Goal: Navigation & Orientation: Understand site structure

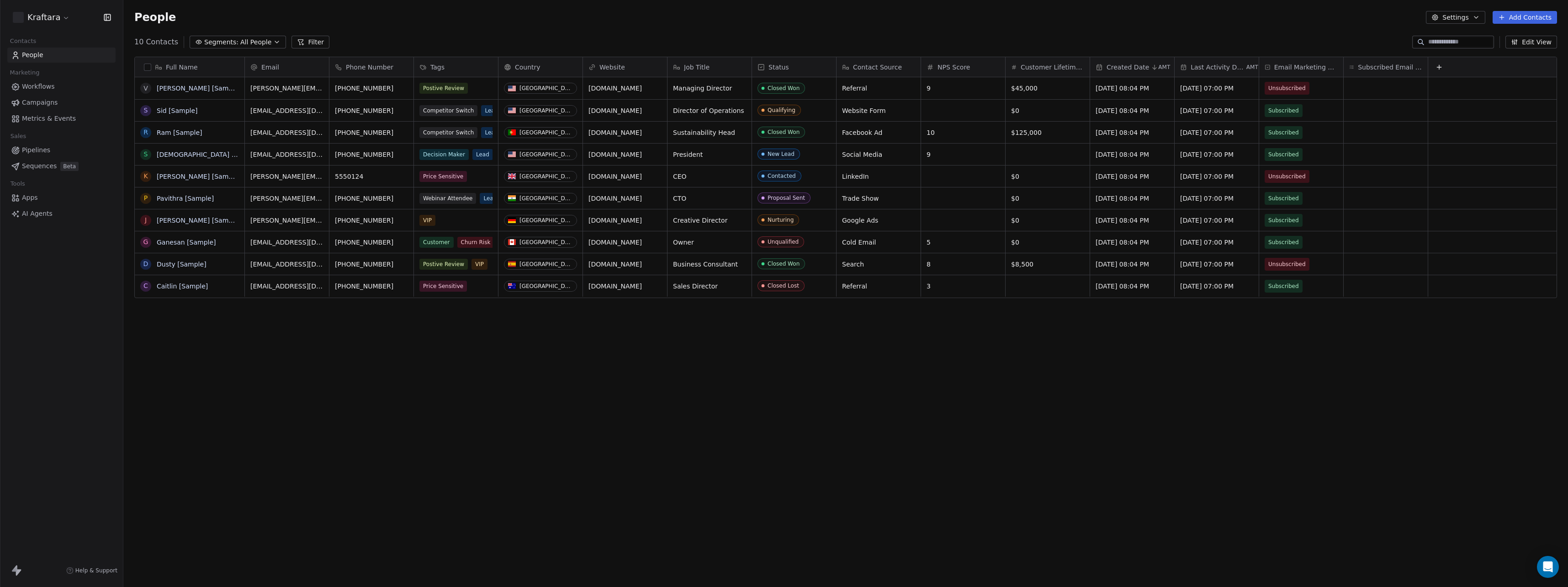
scroll to position [510, 1438]
click at [61, 19] on html "Kraftara Contacts People Marketing Workflows Campaigns Metrics & Events Sales P…" at bounding box center [784, 294] width 1568 height 587
click at [58, 244] on html "Kraftara Contacts People Marketing Workflows Campaigns Metrics & Events Sales P…" at bounding box center [784, 294] width 1568 height 587
click at [36, 199] on span "Apps" at bounding box center [30, 198] width 16 height 10
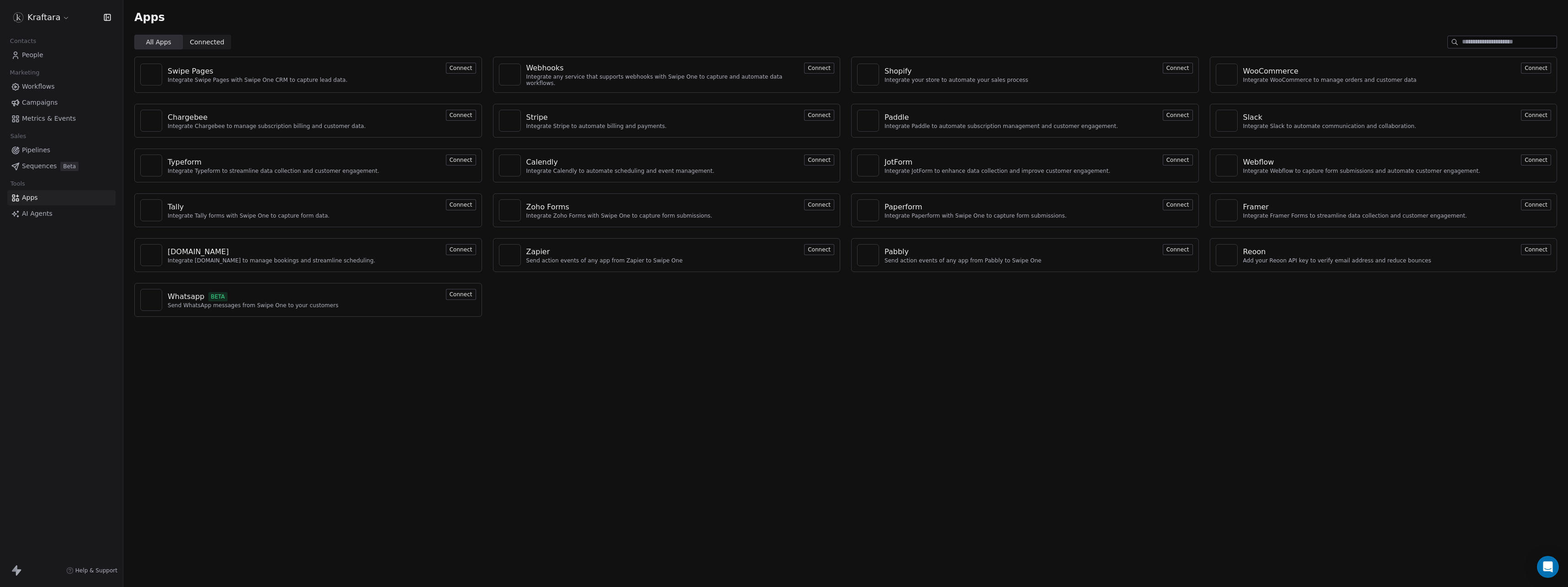
click at [813, 69] on button "Connect" at bounding box center [819, 68] width 30 height 11
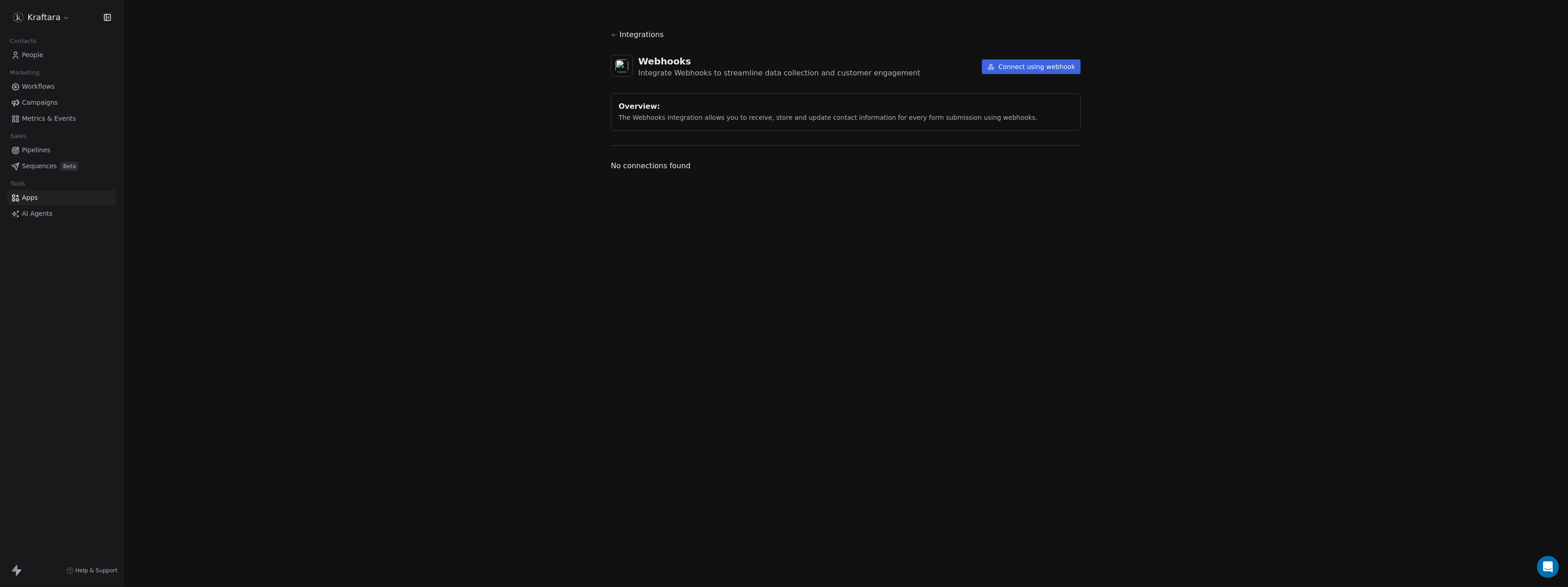
click at [1000, 66] on button "Connect using webhook" at bounding box center [1031, 67] width 99 height 15
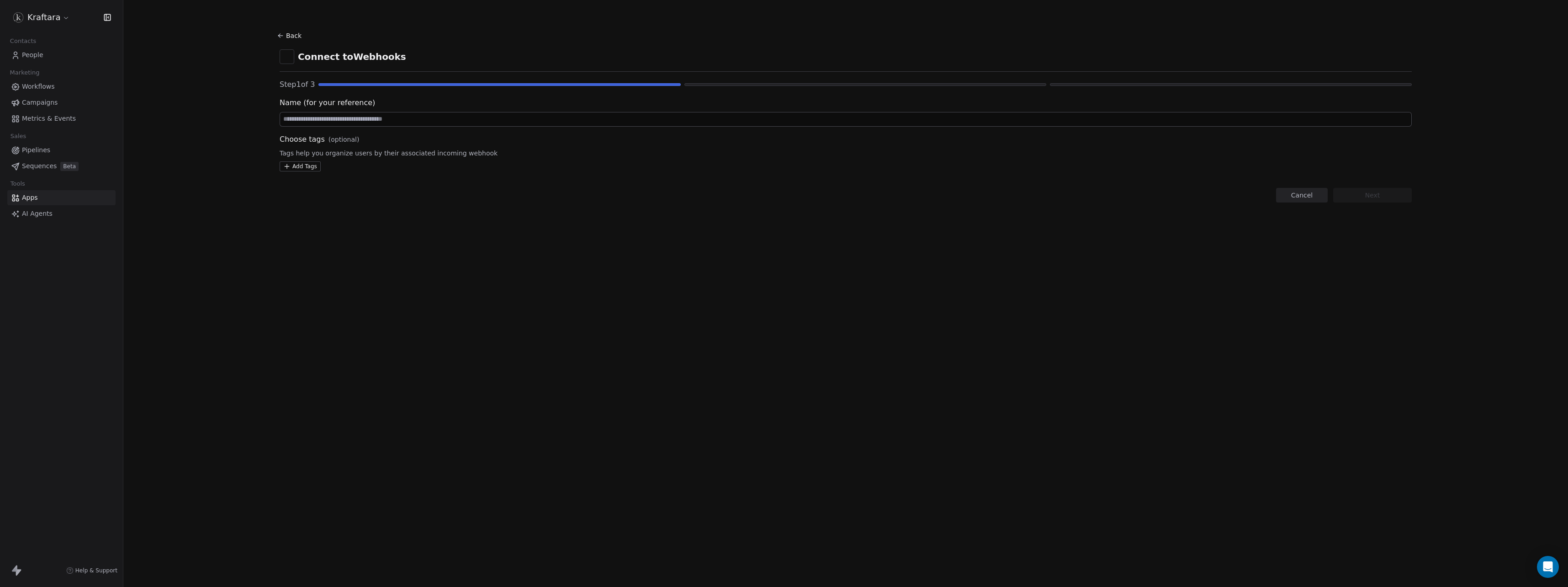
click at [50, 166] on span "Sequences" at bounding box center [39, 166] width 35 height 10
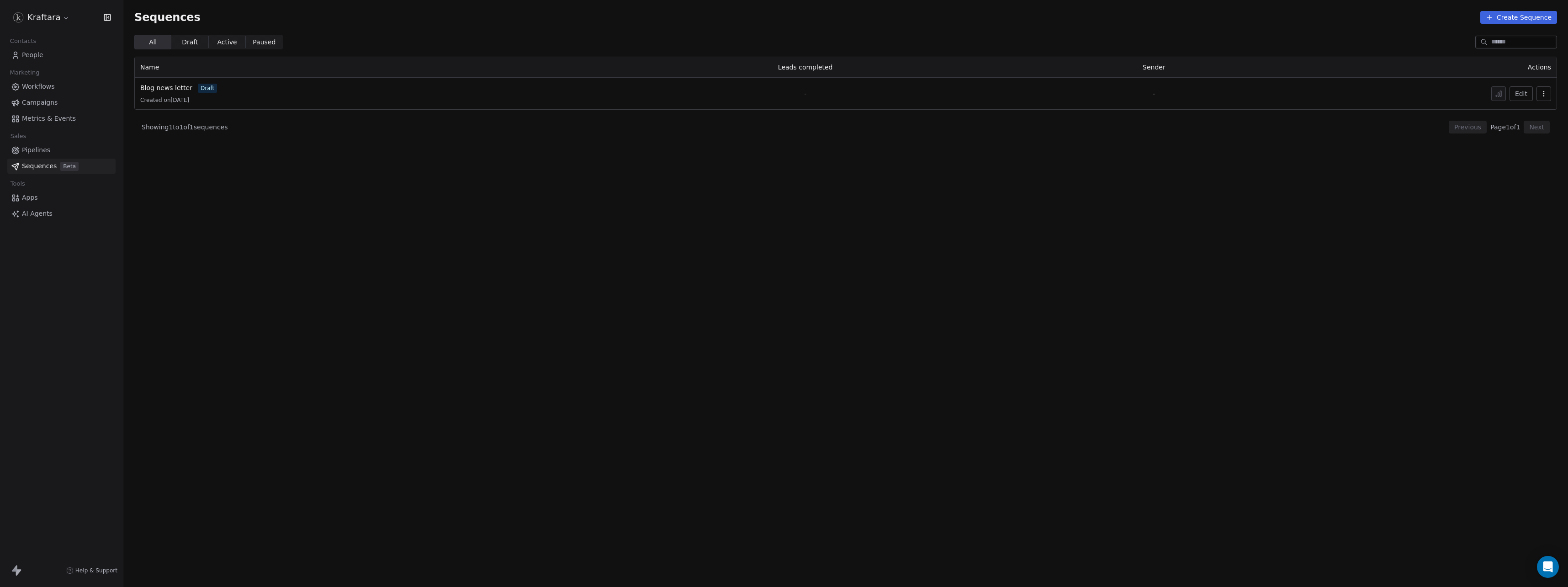
click at [49, 166] on span "Sequences" at bounding box center [39, 166] width 35 height 10
click at [32, 152] on span "Pipelines" at bounding box center [36, 150] width 29 height 10
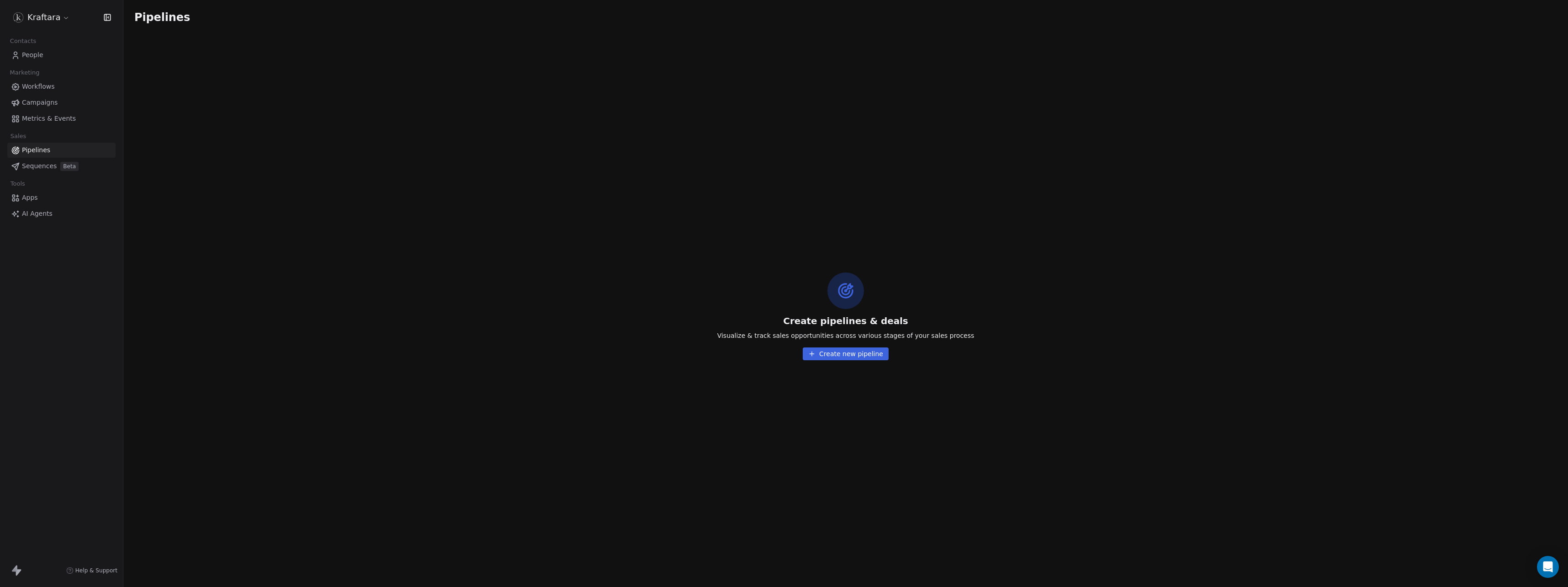
click at [38, 118] on span "Metrics & Events" at bounding box center [49, 119] width 54 height 10
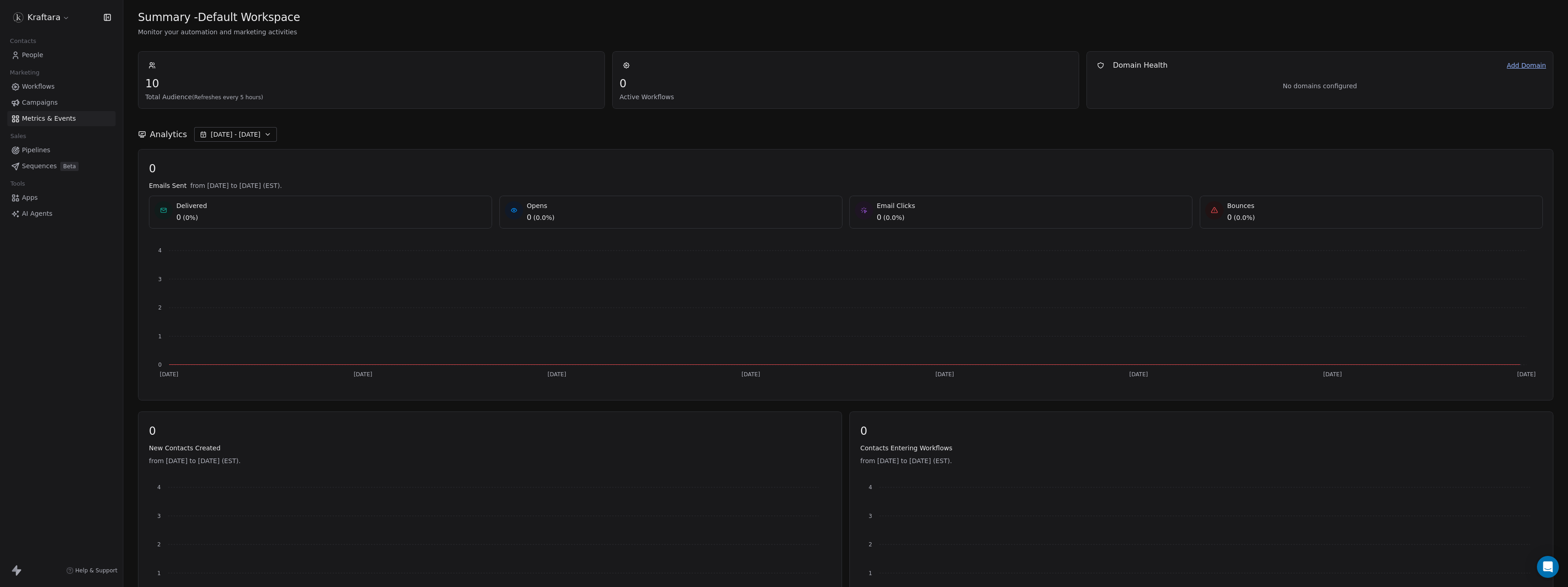
click at [40, 107] on link "Campaigns" at bounding box center [61, 102] width 108 height 15
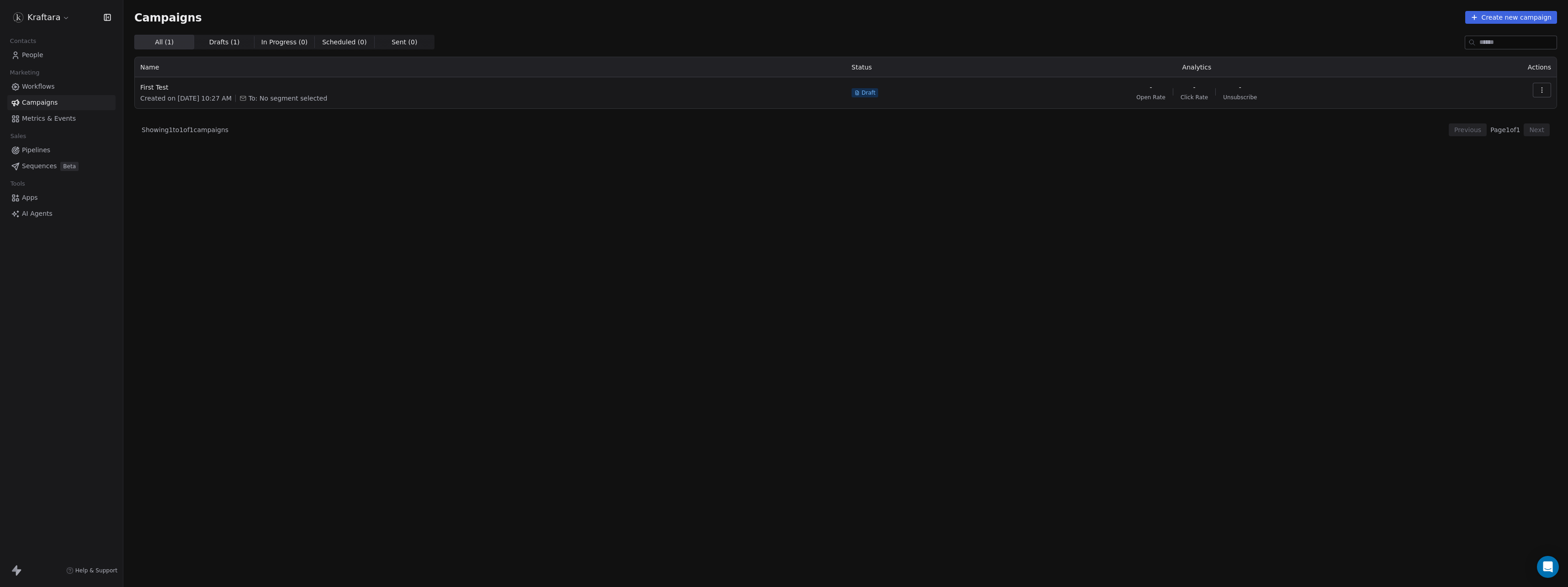
click at [40, 89] on span "Workflows" at bounding box center [38, 86] width 33 height 10
